Goal: Transaction & Acquisition: Purchase product/service

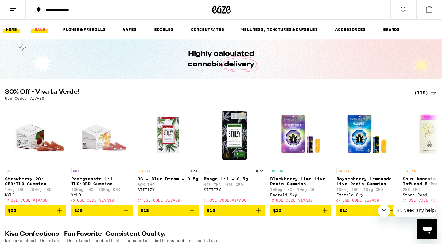
click at [40, 32] on link "SALE" at bounding box center [39, 29] width 17 height 7
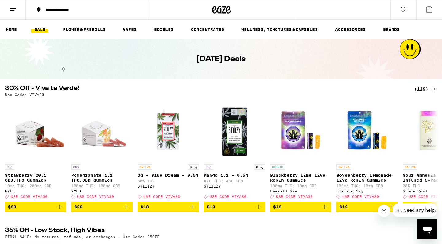
click at [402, 7] on icon at bounding box center [403, 9] width 5 height 5
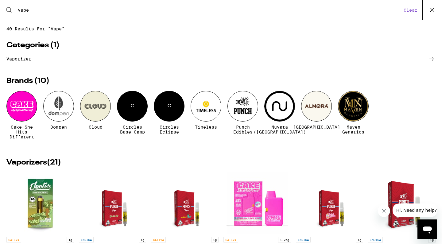
type input "vape"
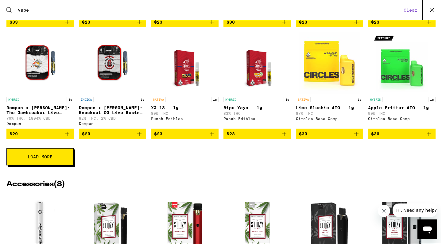
scroll to position [268, 0]
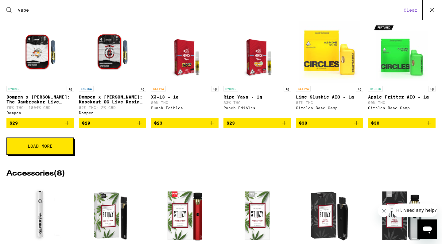
click at [37, 155] on button "Load More" at bounding box center [39, 145] width 67 height 17
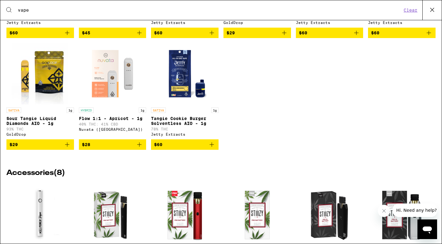
scroll to position [469, 0]
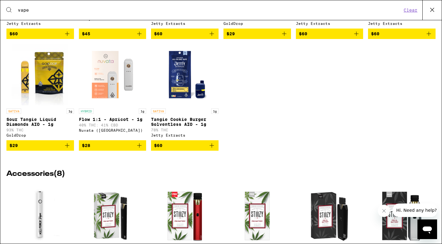
click at [69, 149] on icon "Add to bag" at bounding box center [66, 145] width 7 height 7
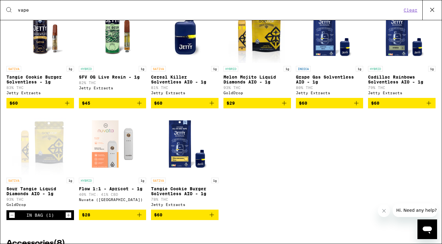
scroll to position [399, 0]
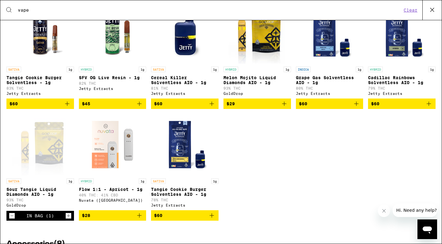
click at [283, 107] on icon "Add to bag" at bounding box center [283, 103] width 7 height 7
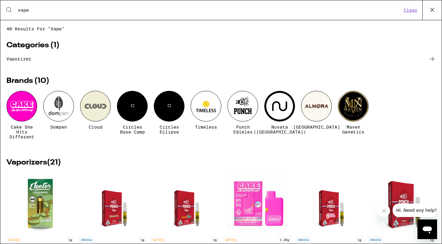
scroll to position [0, 0]
click at [432, 10] on icon at bounding box center [431, 9] width 9 height 9
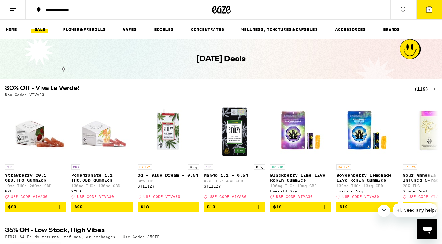
click at [430, 10] on icon at bounding box center [429, 10] width 6 height 6
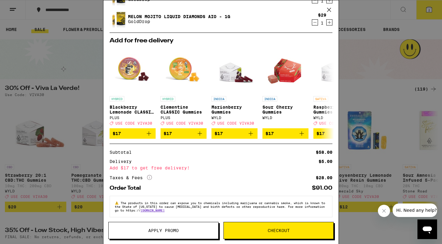
scroll to position [32, 0]
click at [270, 233] on button "Checkout" at bounding box center [278, 230] width 110 height 17
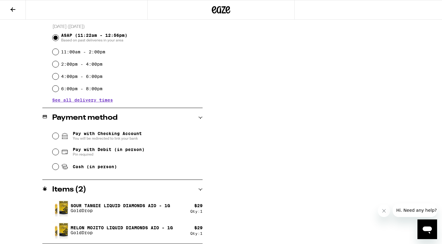
scroll to position [167, 0]
click at [54, 152] on input "Pay with Debit (in person) Pin required" at bounding box center [55, 152] width 6 height 6
radio input "true"
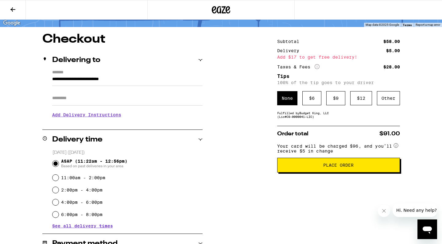
scroll to position [44, 0]
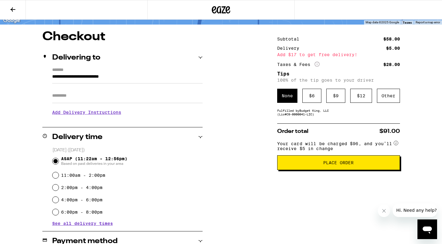
click at [347, 165] on span "Place Order" at bounding box center [338, 162] width 30 height 4
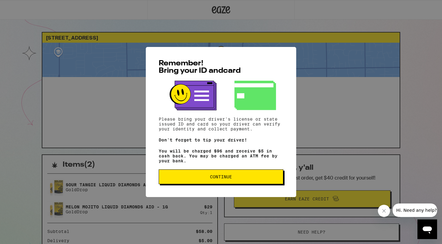
click at [259, 177] on span "Continue" at bounding box center [221, 177] width 114 height 4
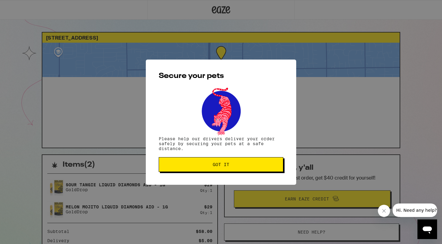
click at [251, 165] on span "Got it" at bounding box center [221, 164] width 114 height 4
